Goal: Task Accomplishment & Management: Manage account settings

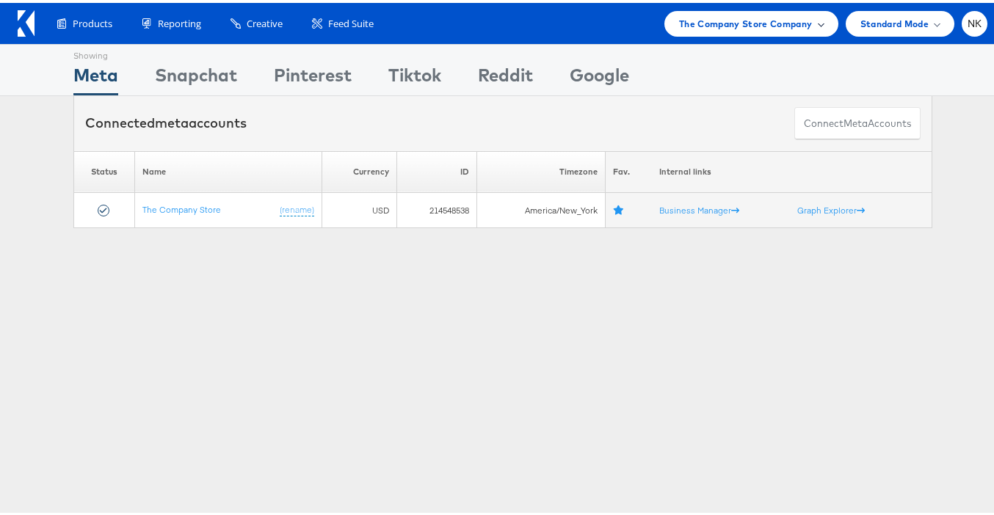
click at [814, 31] on div "The Company Store Company" at bounding box center [752, 21] width 174 height 26
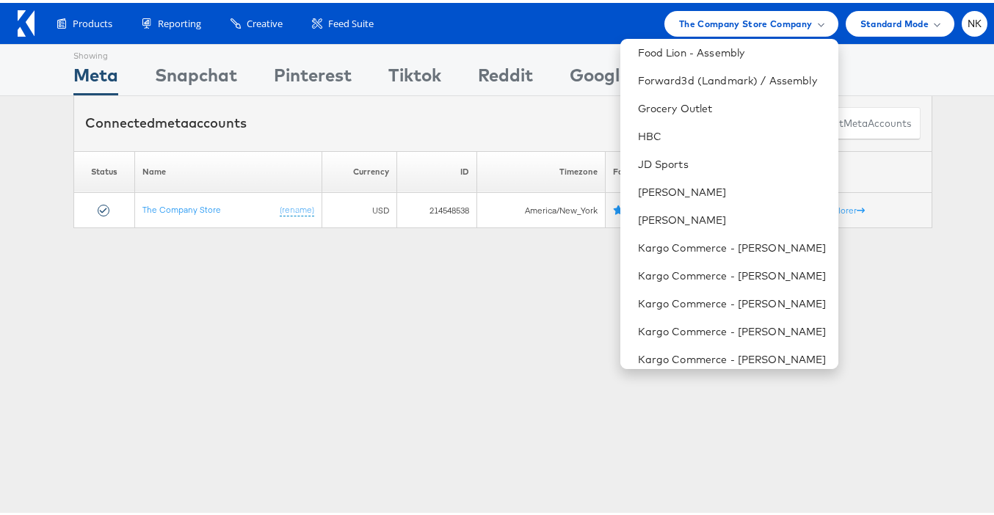
scroll to position [523, 0]
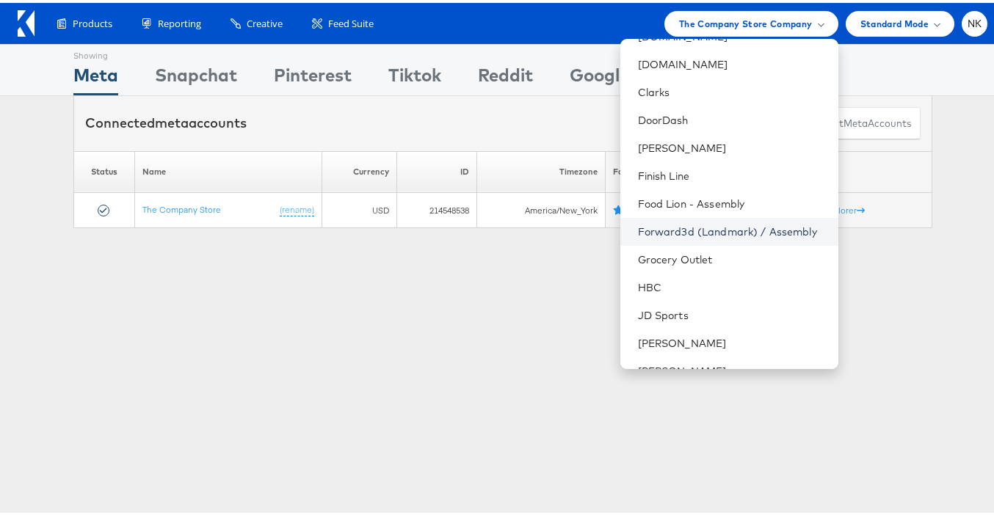
click at [703, 231] on link "Forward3d (Landmark) / Assembly" at bounding box center [732, 229] width 189 height 15
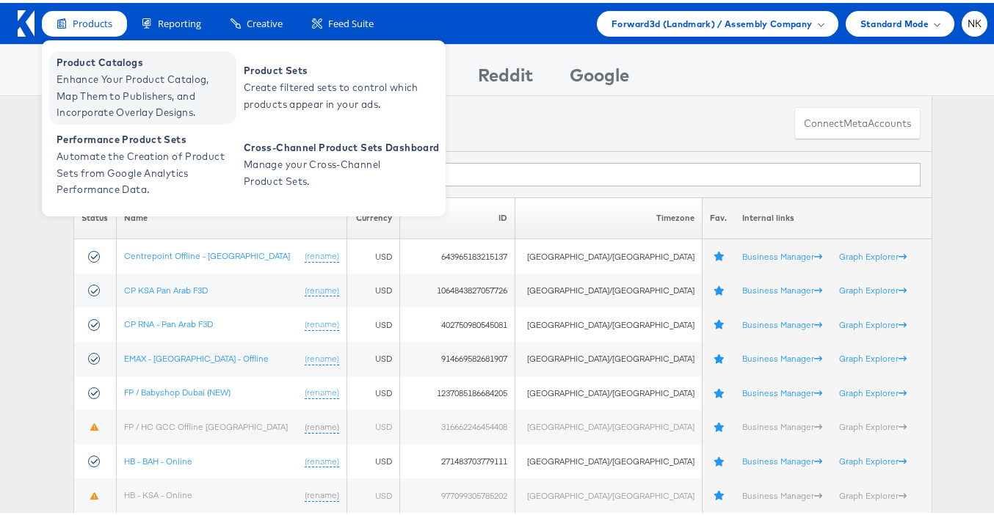
click at [104, 79] on span "Enhance Your Product Catalog, Map Them to Publishers, and Incorporate Overlay D…" at bounding box center [145, 93] width 176 height 50
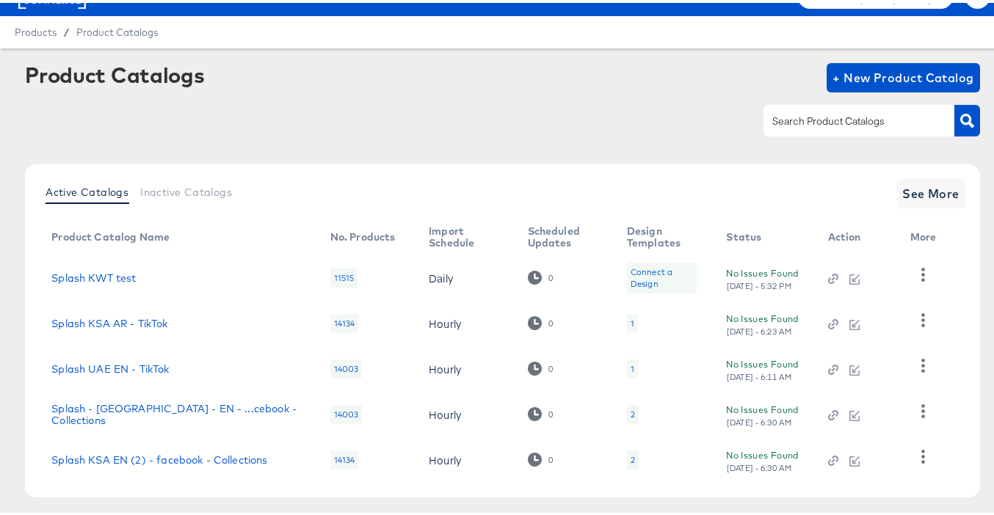
scroll to position [90, 0]
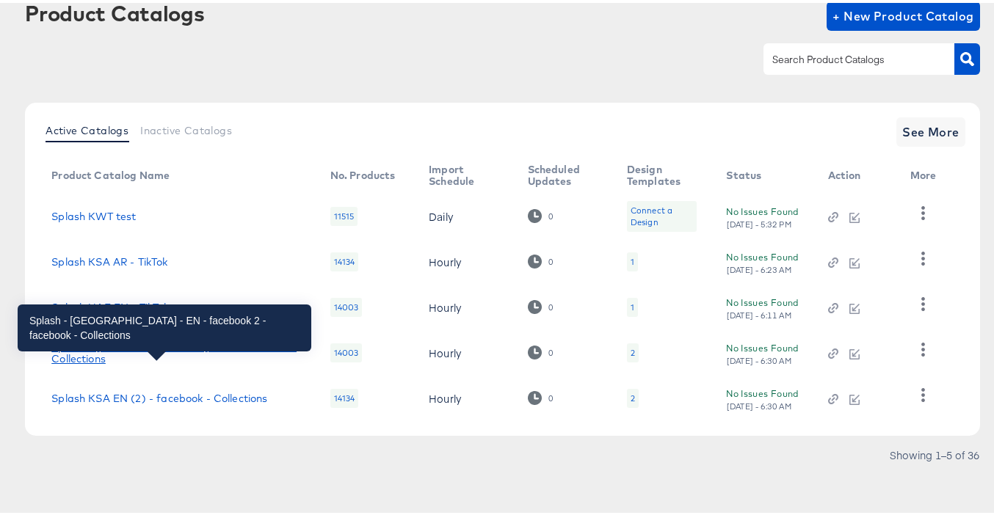
click at [242, 351] on div "Splash - UAE - EN - ...cebook - Collections" at bounding box center [175, 350] width 249 height 23
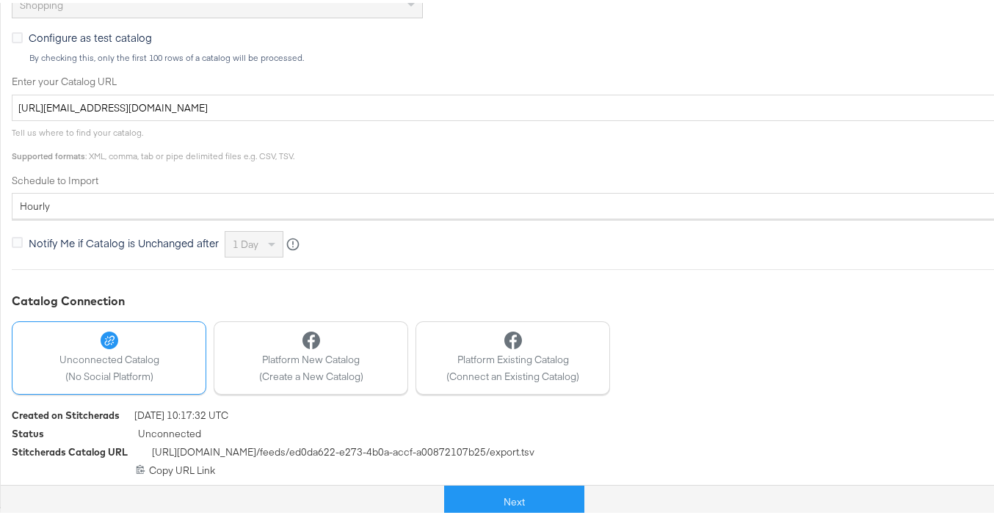
scroll to position [180, 0]
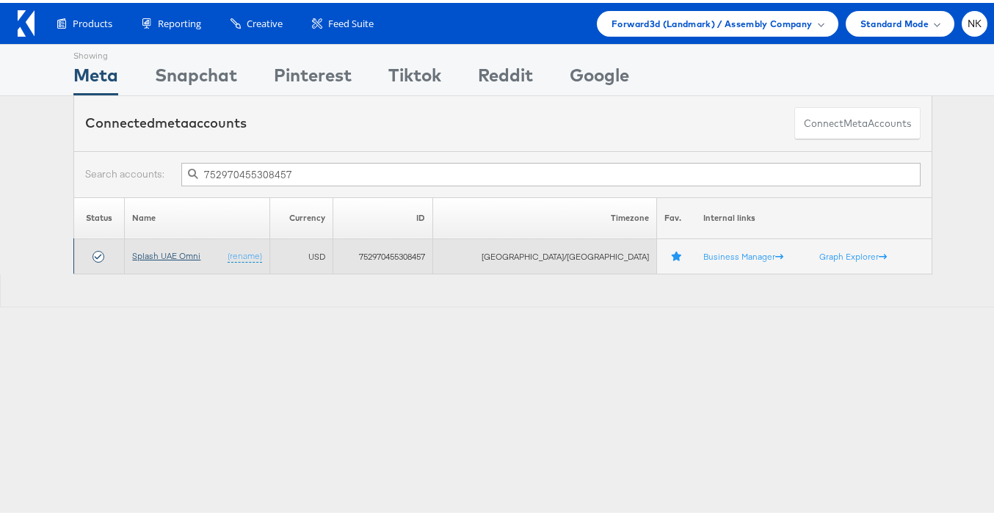
type input "752970455308457"
click at [195, 254] on link "Splash UAE Omni" at bounding box center [166, 252] width 68 height 11
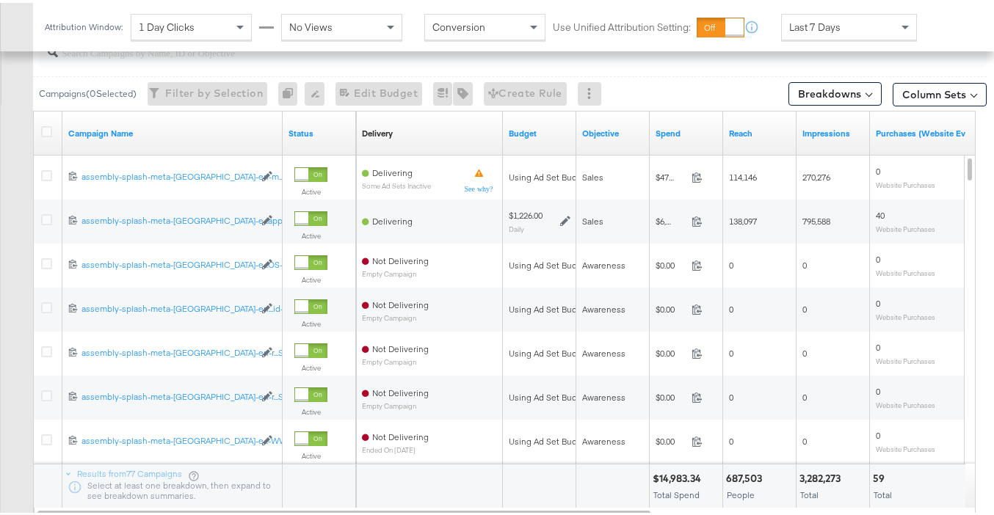
scroll to position [588, 0]
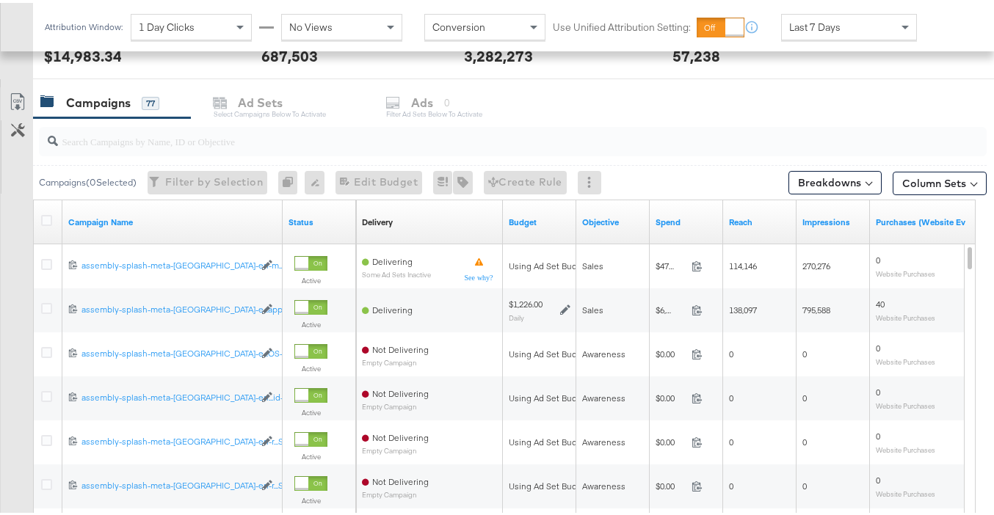
click at [104, 146] on input "search" at bounding box center [480, 132] width 845 height 29
paste input "120211721017610429"
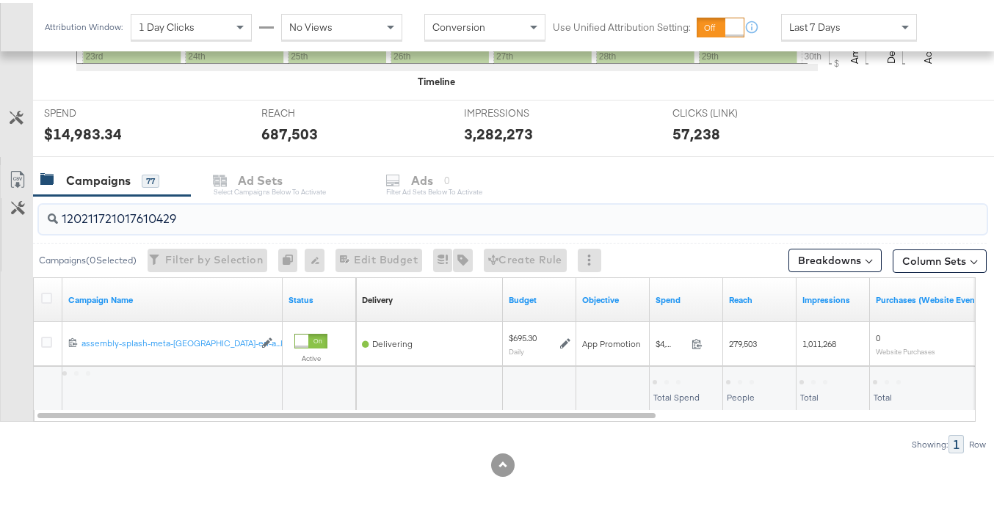
scroll to position [510, 0]
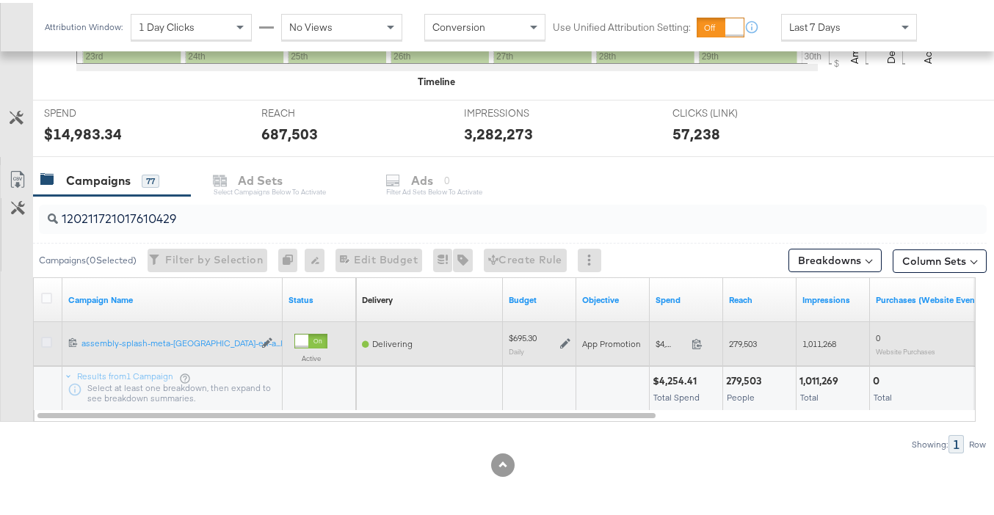
click at [49, 341] on icon at bounding box center [46, 339] width 11 height 11
click at [0, 0] on input "checkbox" at bounding box center [0, 0] width 0 height 0
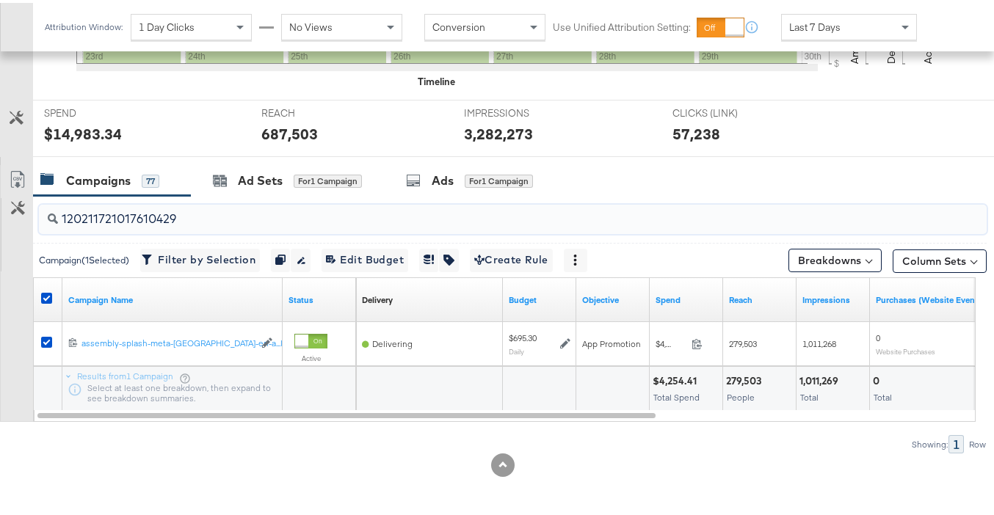
drag, startPoint x: 198, startPoint y: 216, endPoint x: 37, endPoint y: 220, distance: 161.6
click at [37, 220] on div "120211721017610429" at bounding box center [510, 216] width 954 height 47
paste input "23849268286740428"
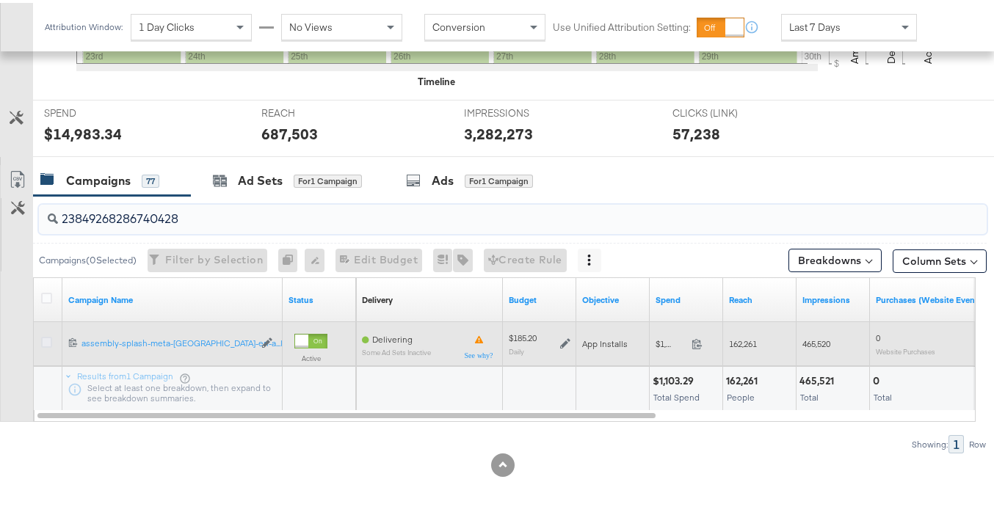
type input "23849268286740428"
click at [49, 337] on icon at bounding box center [46, 339] width 11 height 11
click at [0, 0] on input "checkbox" at bounding box center [0, 0] width 0 height 0
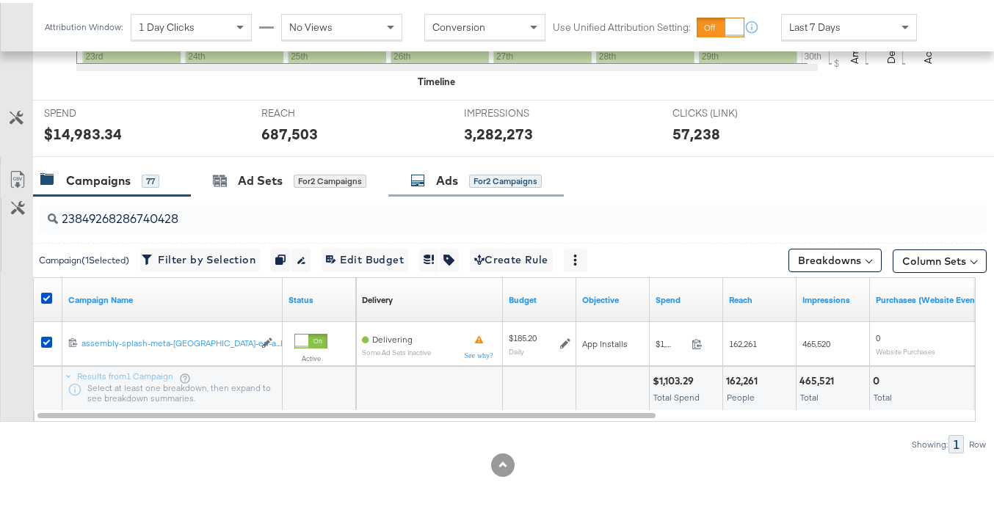
click at [421, 188] on div "Ads for 2 Campaigns" at bounding box center [476, 178] width 176 height 32
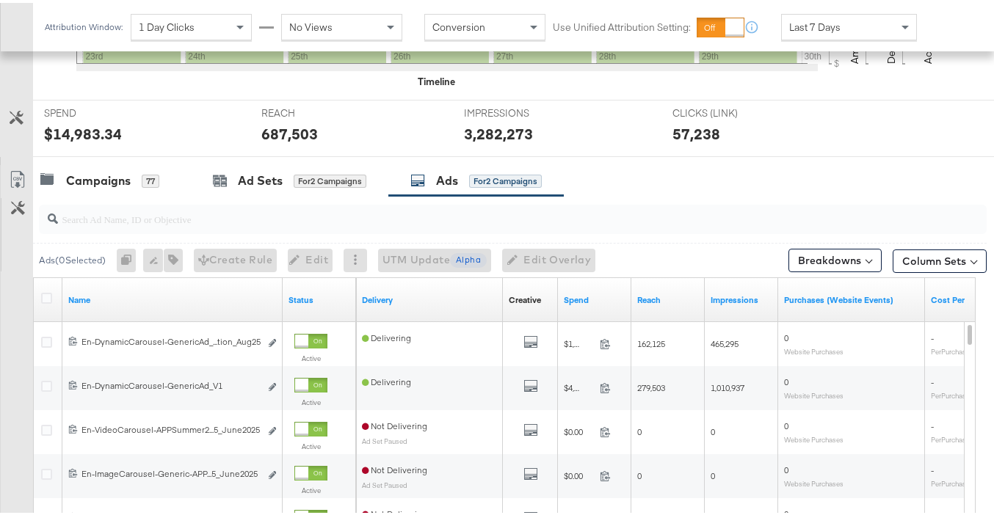
click at [330, 226] on div at bounding box center [513, 216] width 948 height 29
paste input "120230858689160429"
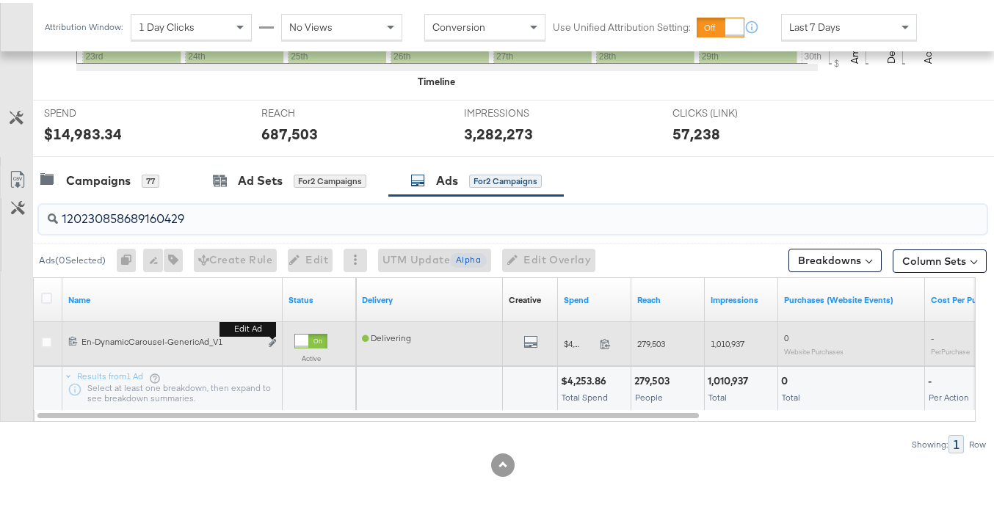
type input "120230858689160429"
click at [275, 344] on button "Edit ad" at bounding box center [272, 340] width 9 height 15
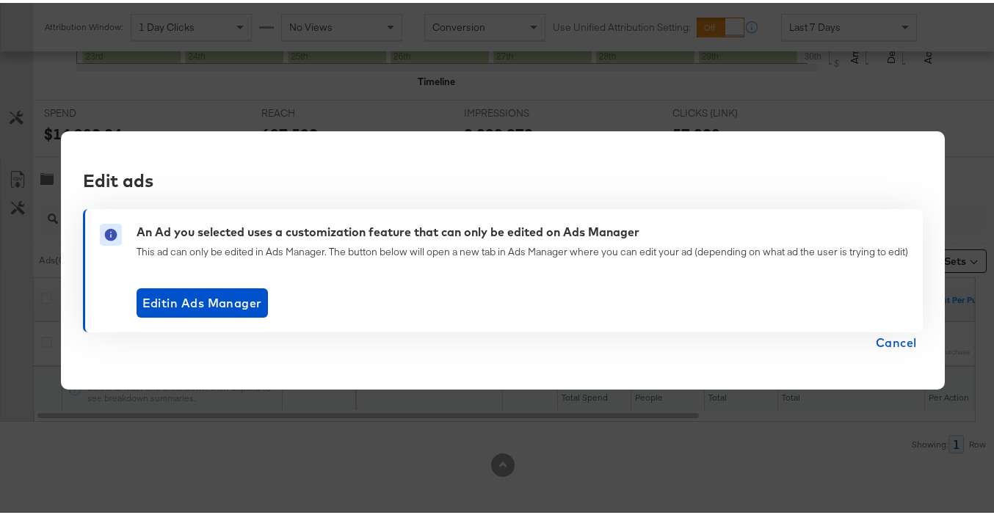
click at [891, 335] on span "Cancel" at bounding box center [896, 340] width 41 height 21
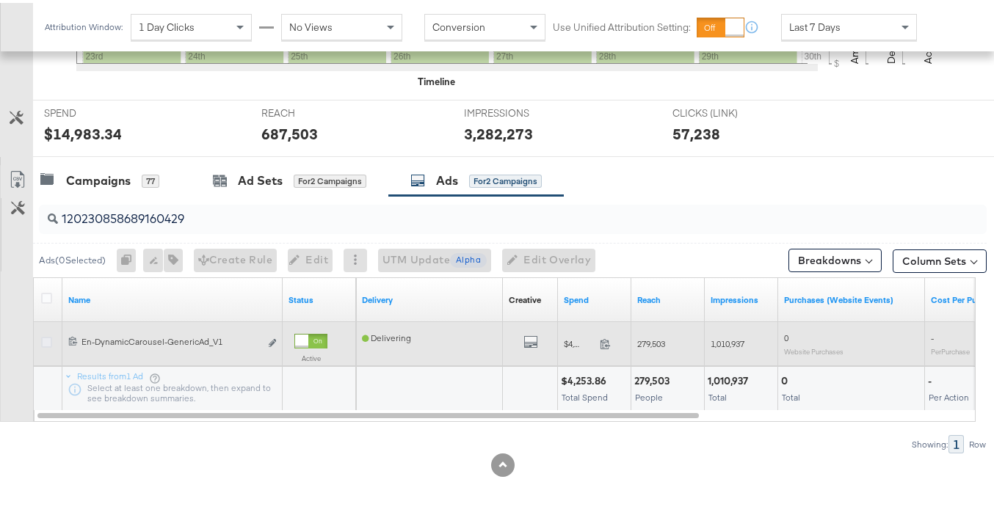
click at [48, 342] on icon at bounding box center [46, 339] width 11 height 11
click at [0, 0] on input "checkbox" at bounding box center [0, 0] width 0 height 0
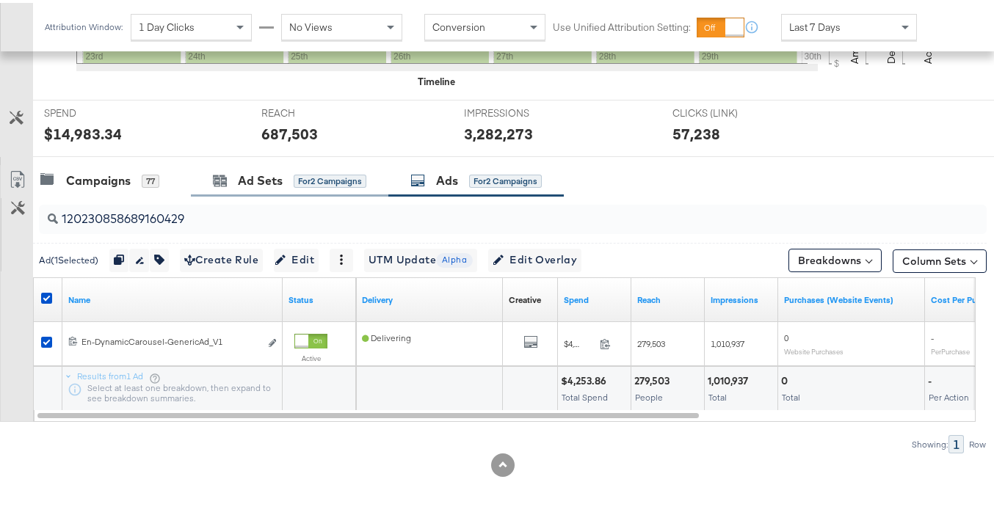
click at [236, 189] on div "Ad Sets for 2 Campaigns" at bounding box center [290, 178] width 198 height 32
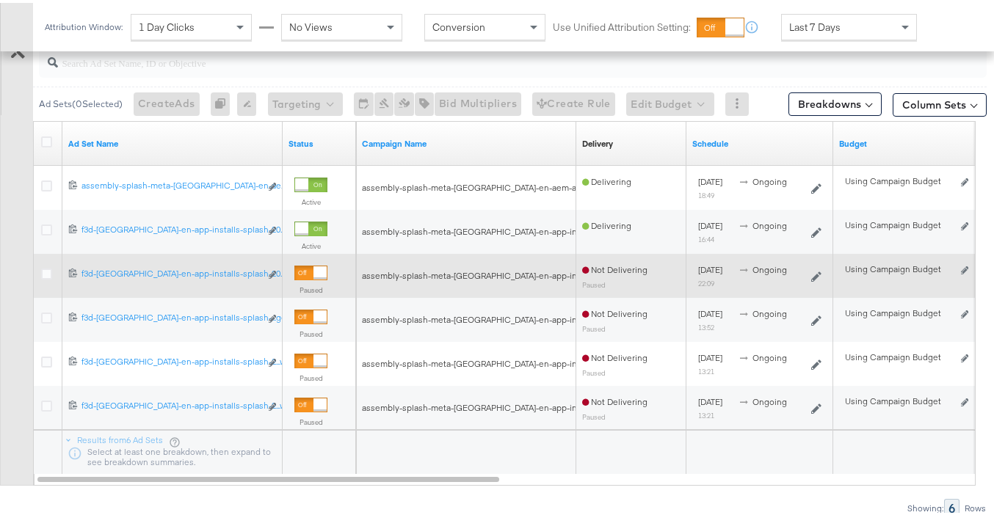
scroll to position [610, 0]
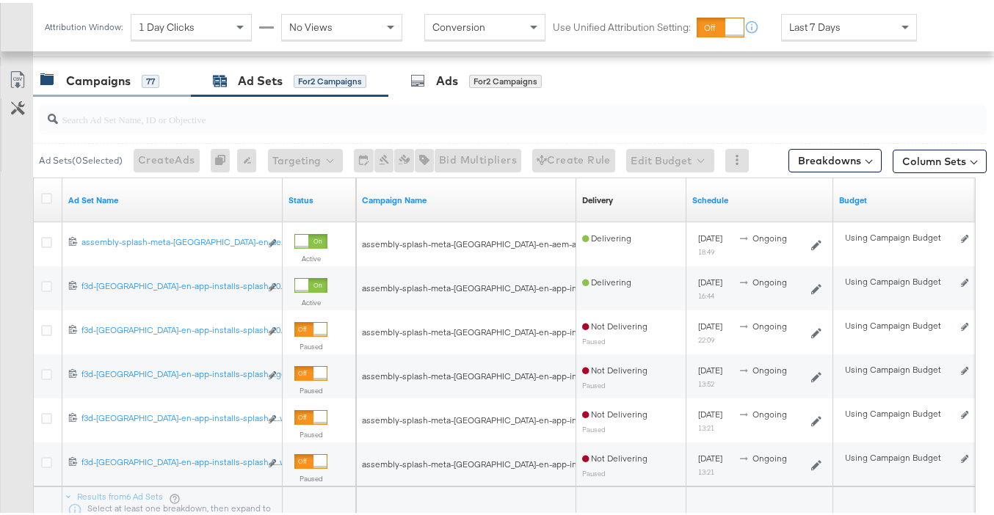
click at [118, 90] on div "Campaigns 77" at bounding box center [112, 78] width 158 height 32
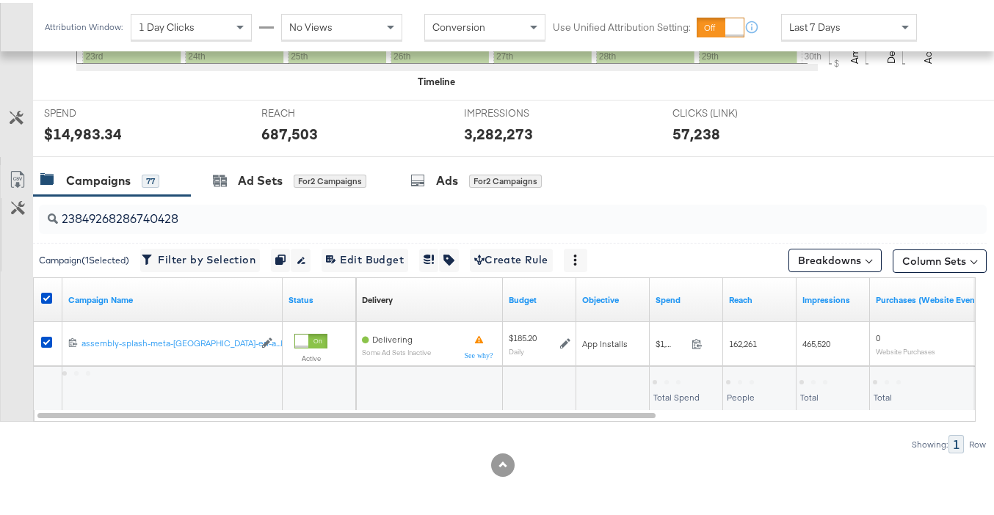
scroll to position [510, 0]
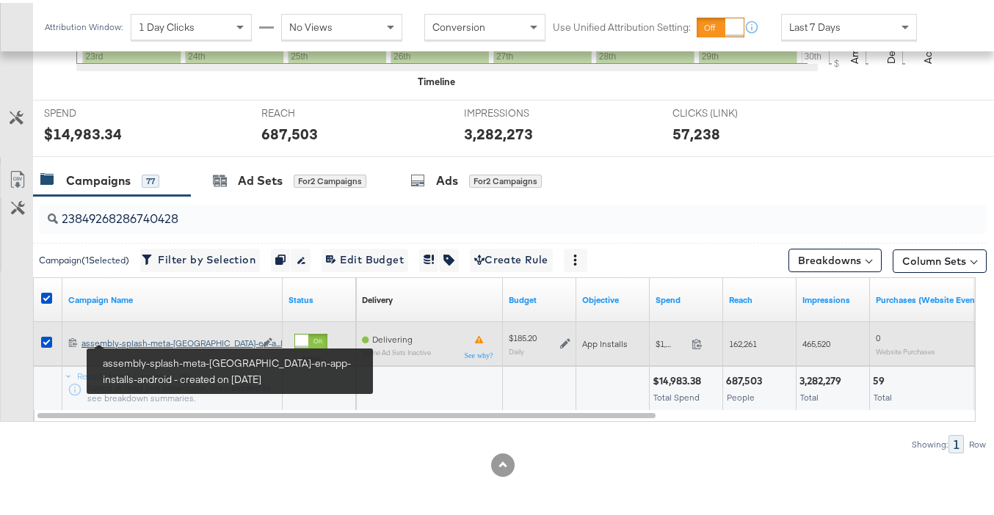
click at [142, 339] on div "assembly-splash-meta-uae-en-app-installs-android assembly-splash-meta-uae-en-a.…" at bounding box center [168, 341] width 173 height 12
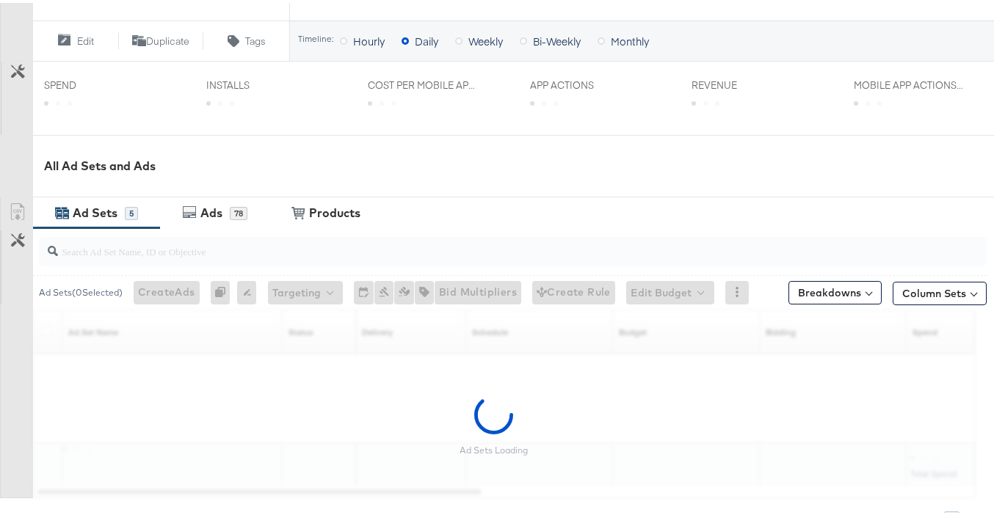
scroll to position [612, 0]
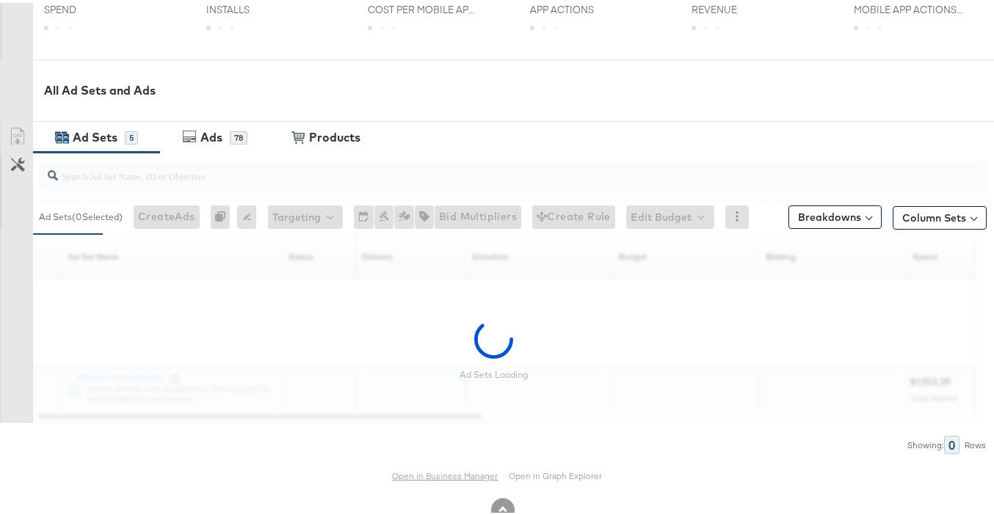
click at [449, 472] on link "Open in Business Manager" at bounding box center [445, 473] width 106 height 11
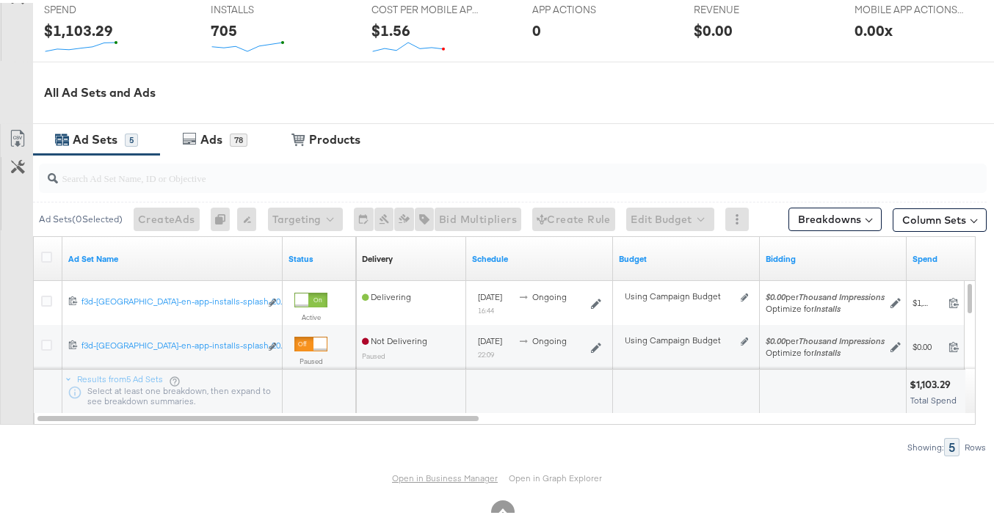
scroll to position [614, 0]
